Goal: Information Seeking & Learning: Learn about a topic

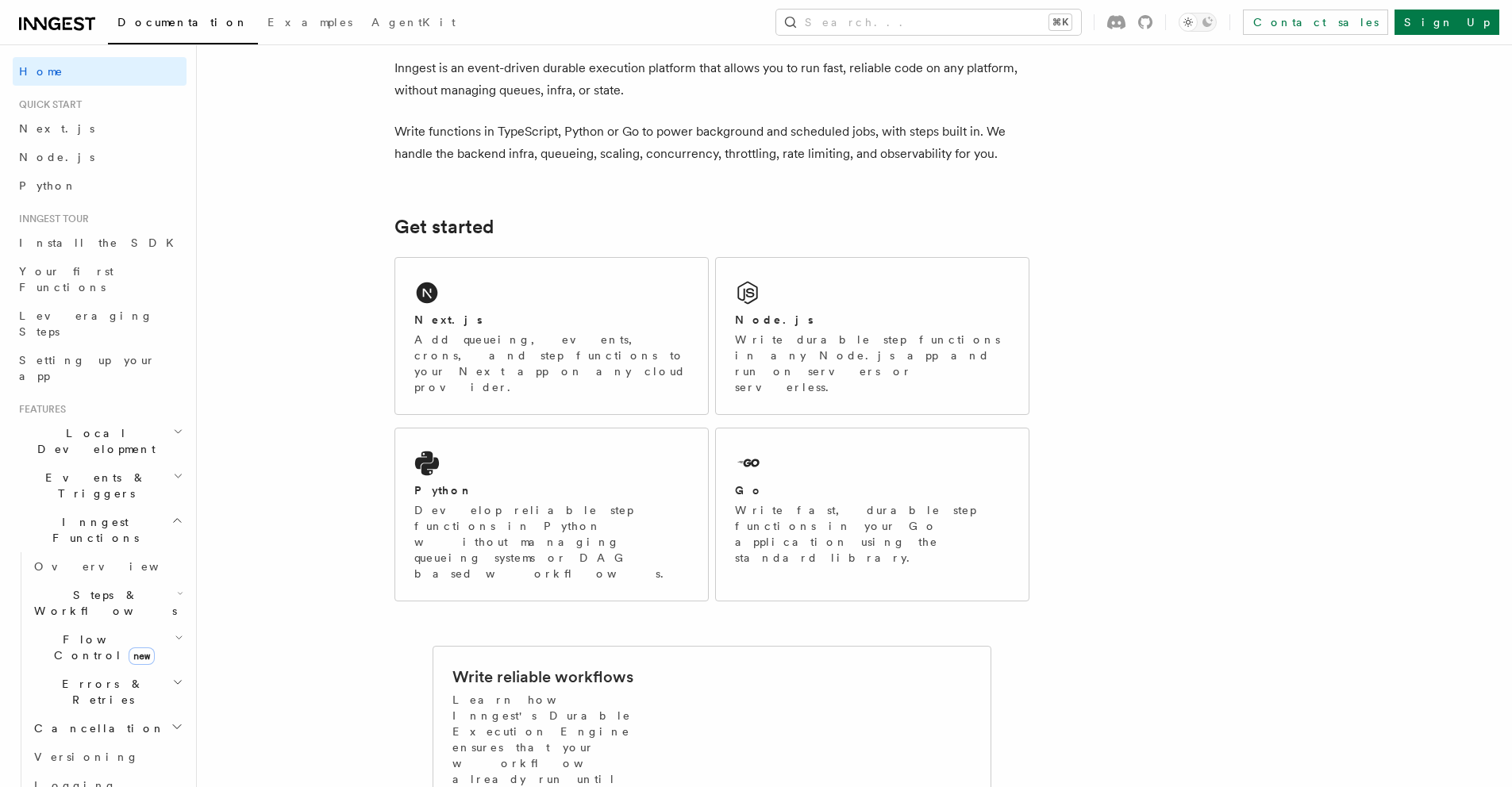
click at [99, 469] on span "Events & Triggers" at bounding box center [93, 485] width 160 height 32
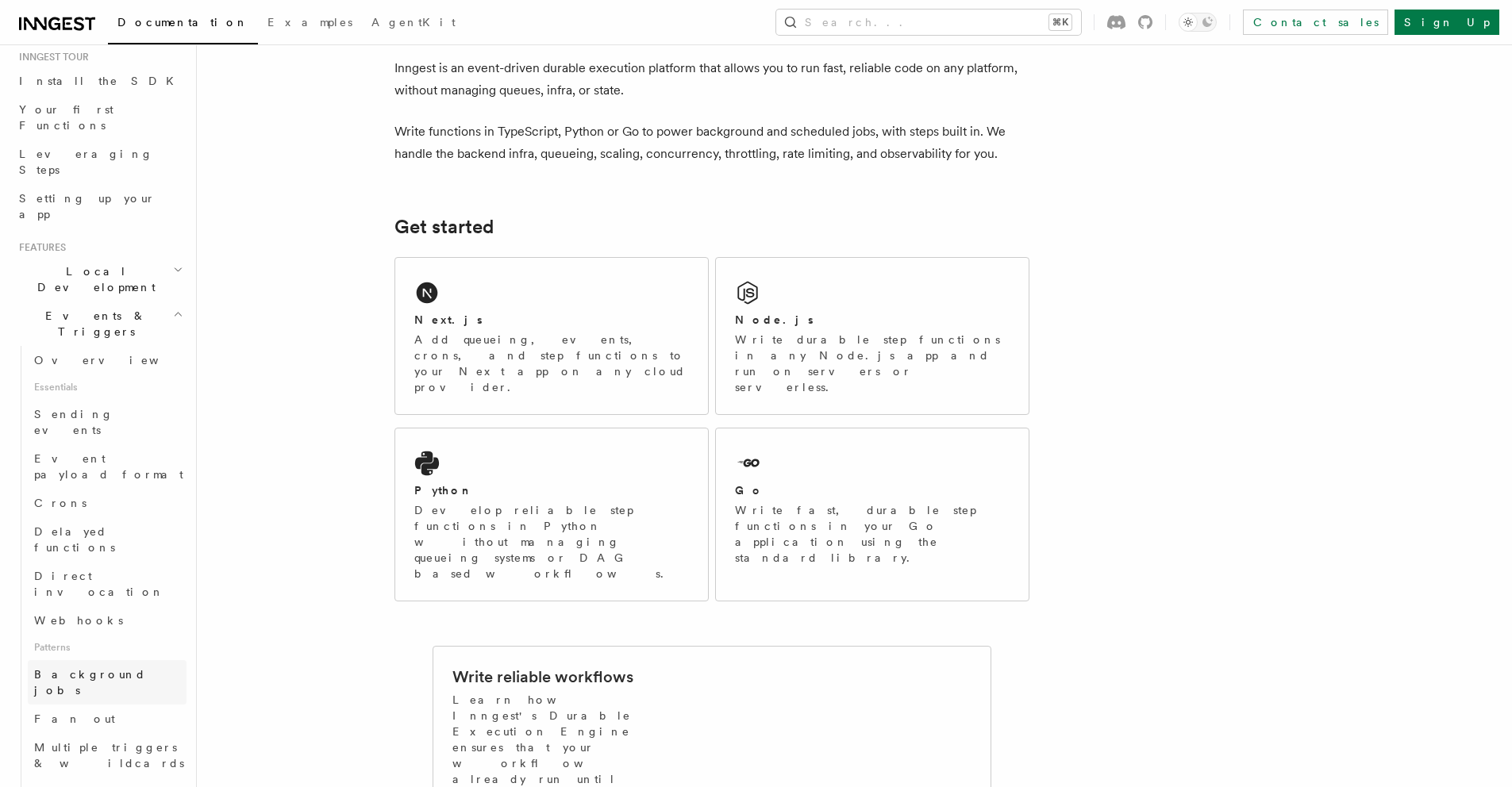
scroll to position [325, 0]
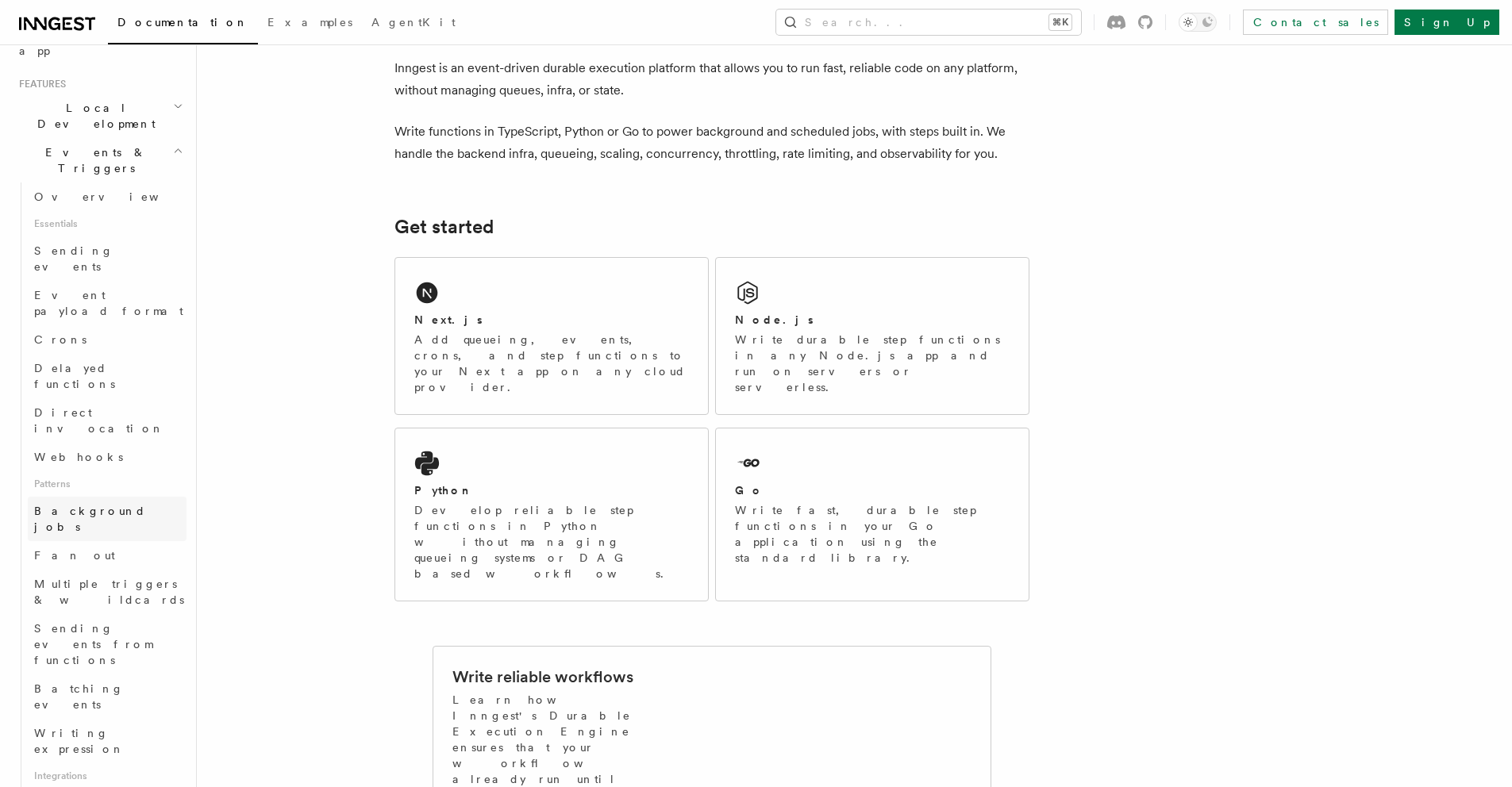
click at [97, 497] on link "Background jobs" at bounding box center [106, 519] width 158 height 45
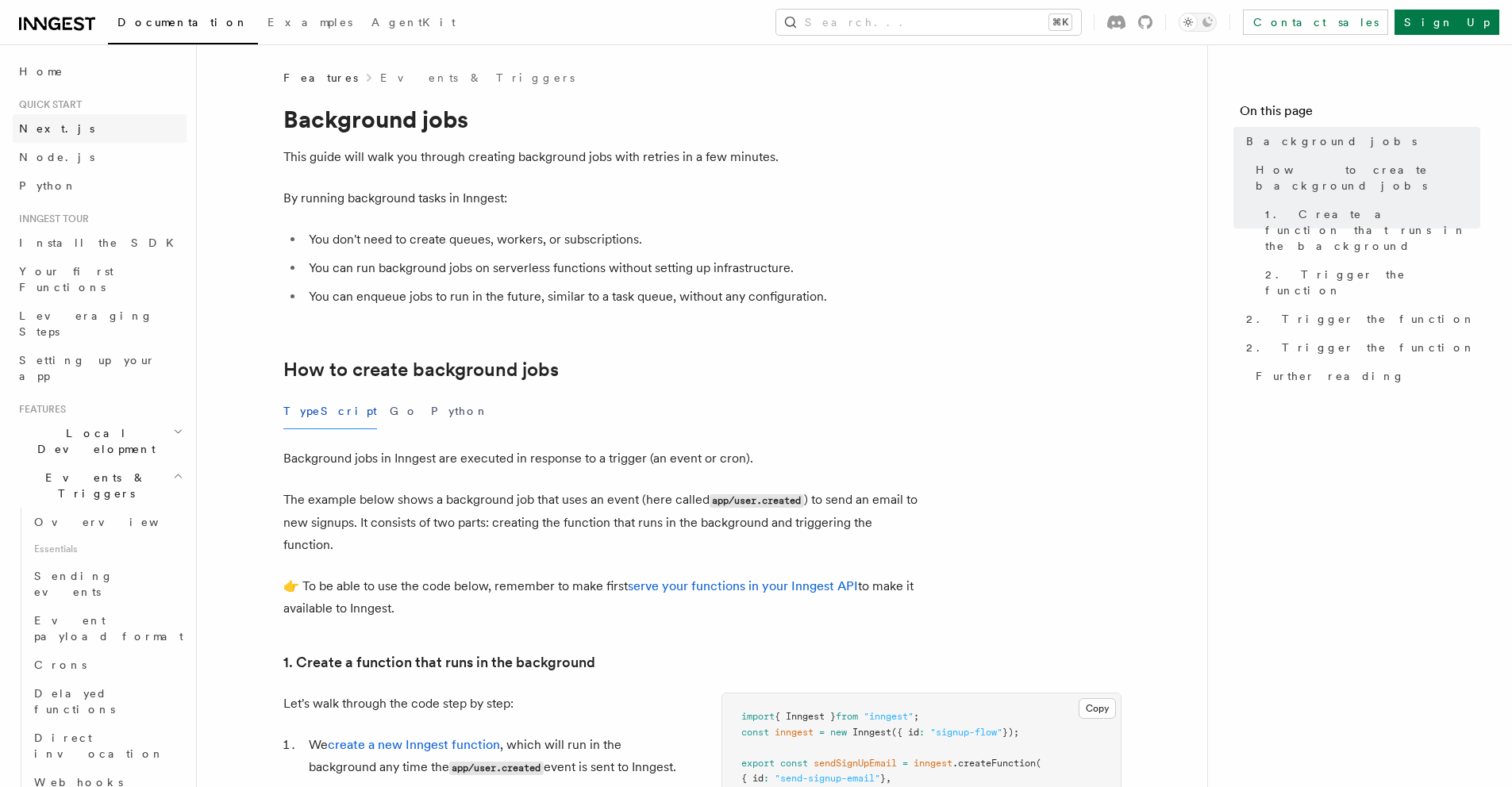
click at [54, 134] on link "Next.js" at bounding box center [99, 128] width 174 height 28
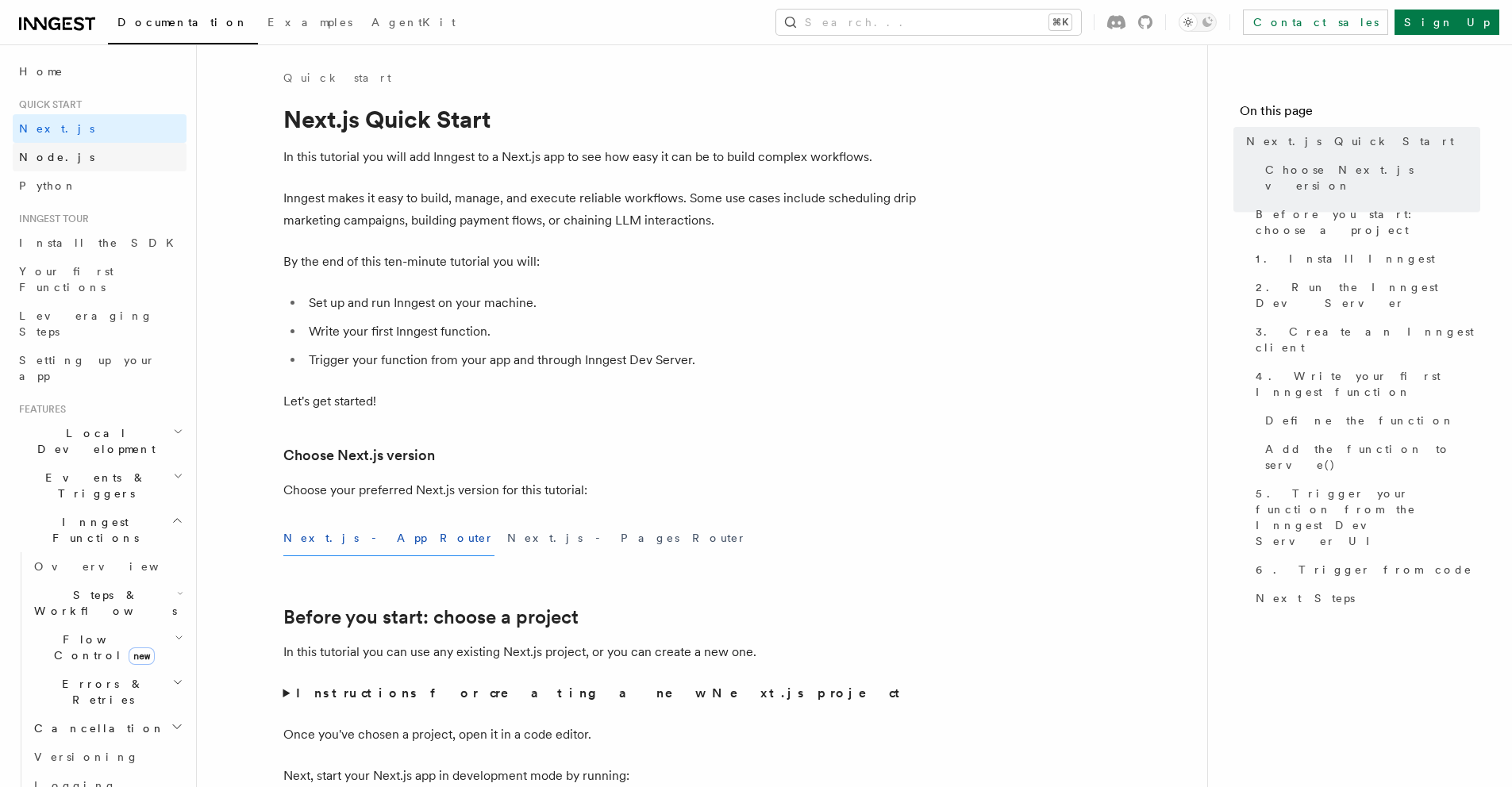
click at [50, 155] on span "Node.js" at bounding box center [57, 157] width 75 height 13
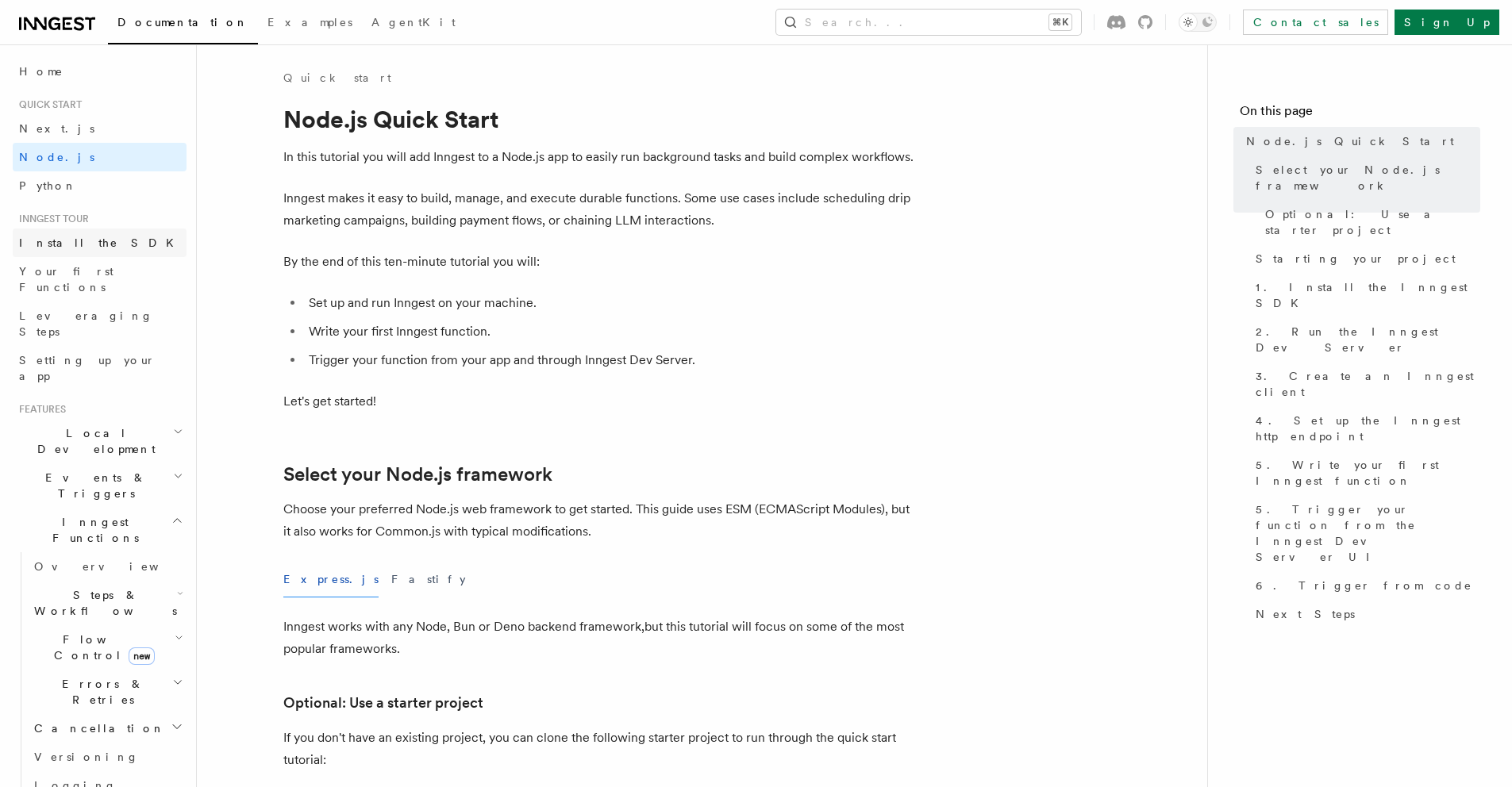
click at [57, 230] on link "Install the SDK" at bounding box center [99, 242] width 174 height 28
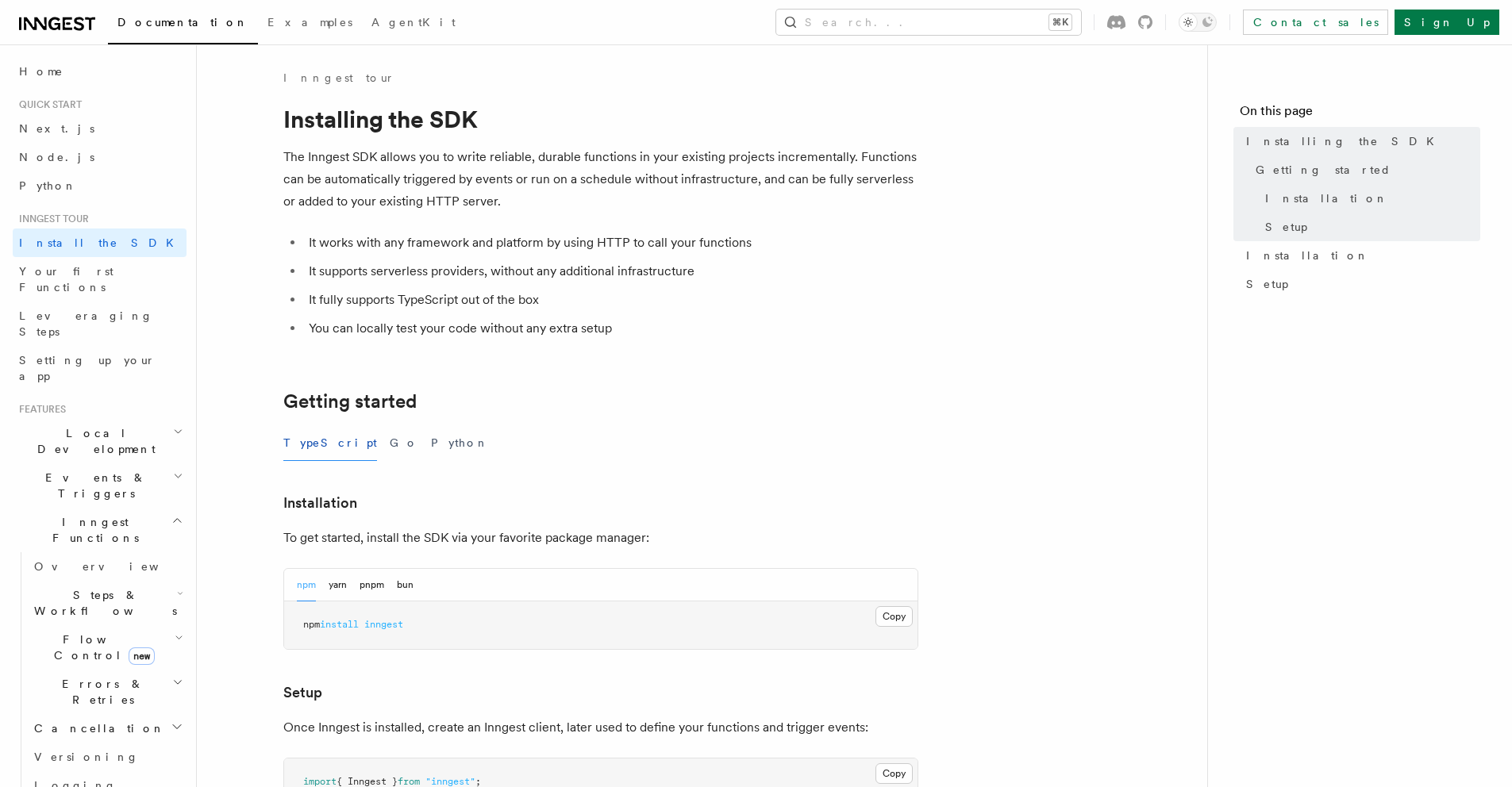
scroll to position [9, 0]
